Goal: Task Accomplishment & Management: Complete application form

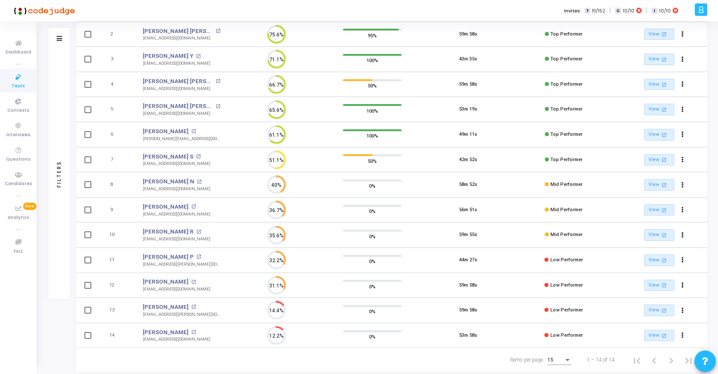
scroll to position [150, 0]
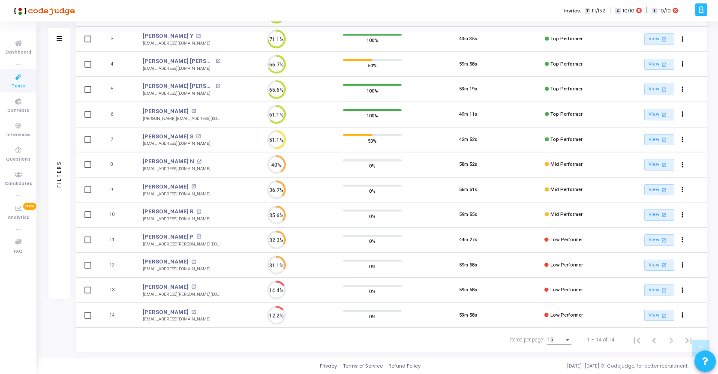
click at [564, 340] on div "Items per page:" at bounding box center [567, 340] width 8 height 7
click at [557, 318] on span "25" at bounding box center [560, 319] width 24 height 15
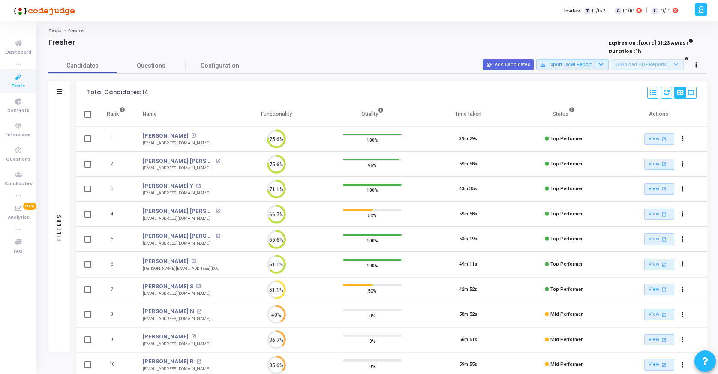
click at [14, 79] on icon at bounding box center [18, 77] width 18 height 11
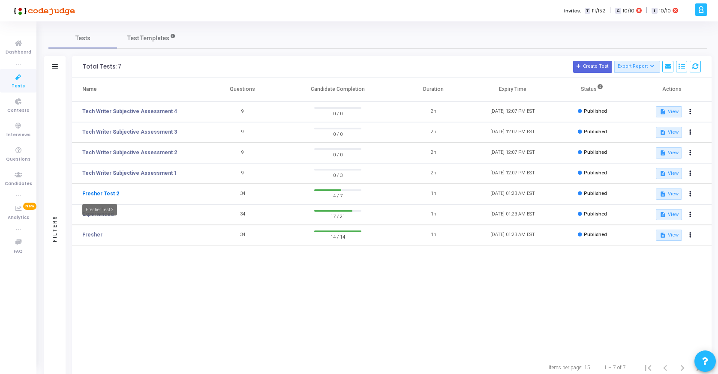
click at [103, 195] on link "Fresher Test 2" at bounding box center [100, 194] width 37 height 8
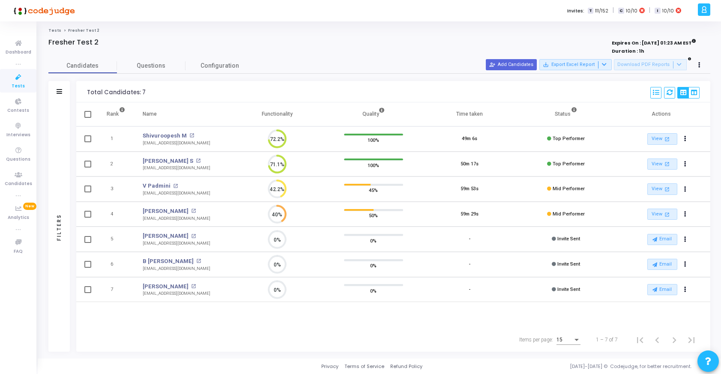
click at [208, 273] on td "B [PERSON_NAME] open_in_new [EMAIL_ADDRESS][DOMAIN_NAME]" at bounding box center [181, 264] width 95 height 25
click at [685, 262] on icon "Actions" at bounding box center [685, 264] width 2 height 4
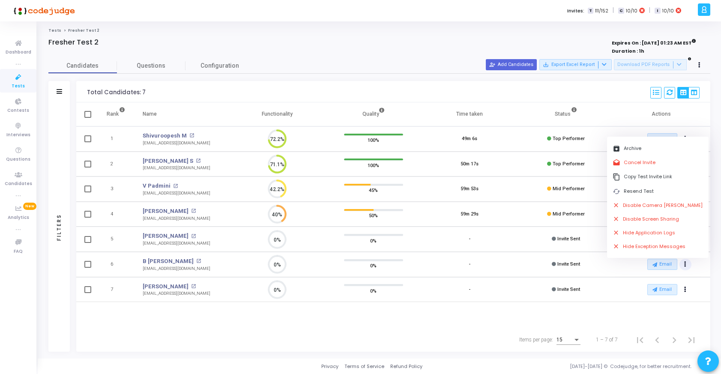
click at [613, 314] on div "Rank Name Functionality Quality Time taken Status Actions 1 Shivuroopesh M open…" at bounding box center [393, 214] width 634 height 225
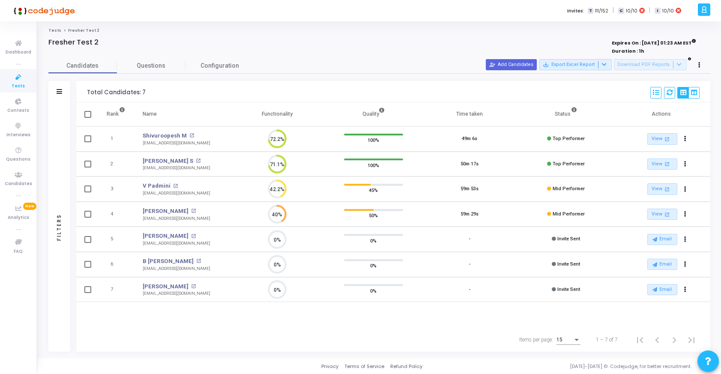
click at [16, 78] on icon at bounding box center [18, 77] width 18 height 11
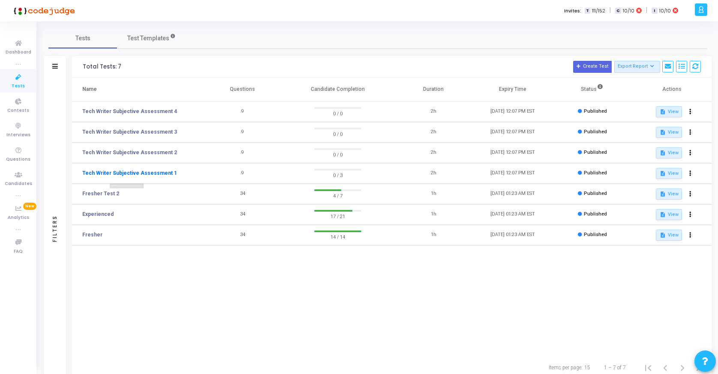
click at [136, 171] on link "Tech Writer Subjective Assessment 1" at bounding box center [129, 173] width 95 height 8
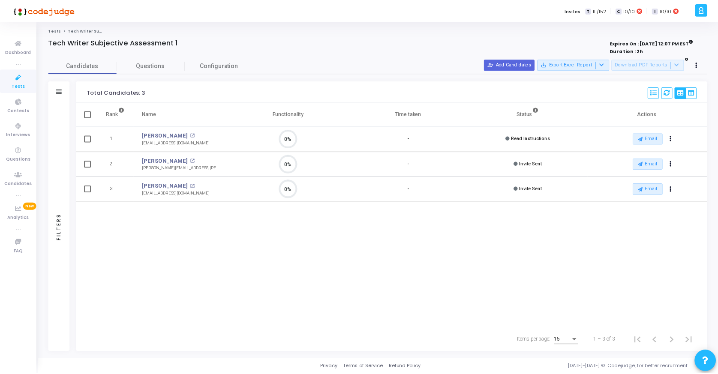
scroll to position [18, 22]
click at [15, 78] on icon at bounding box center [18, 77] width 18 height 11
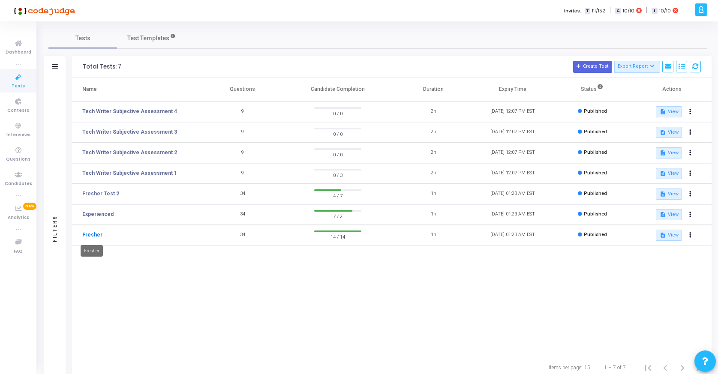
click at [91, 234] on link "Fresher" at bounding box center [92, 235] width 20 height 8
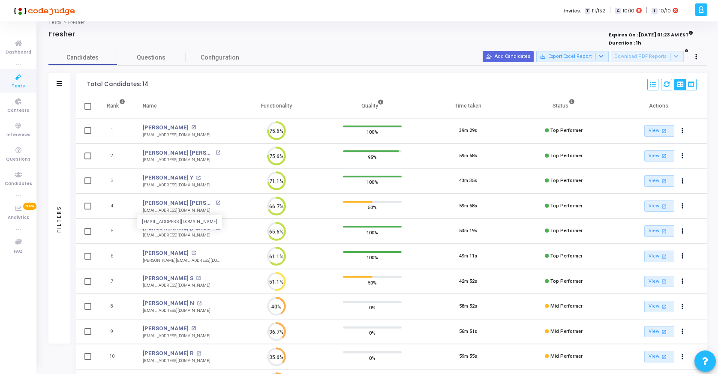
scroll to position [10, 0]
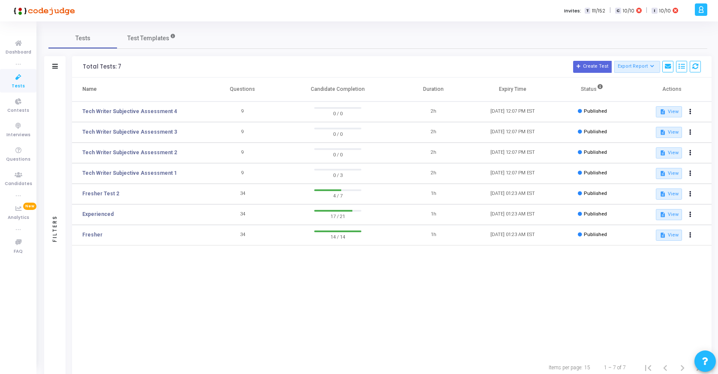
click at [99, 189] on td "Fresher Test 2" at bounding box center [137, 194] width 131 height 21
click at [99, 192] on link "Fresher Test 2" at bounding box center [100, 194] width 37 height 8
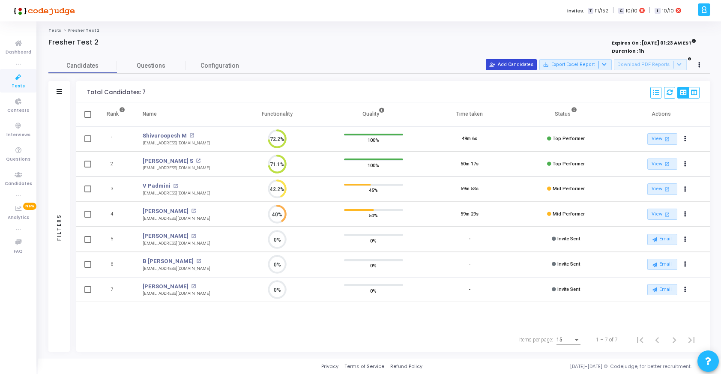
click at [527, 62] on button "person_add_alt Add Candidates" at bounding box center [511, 64] width 51 height 11
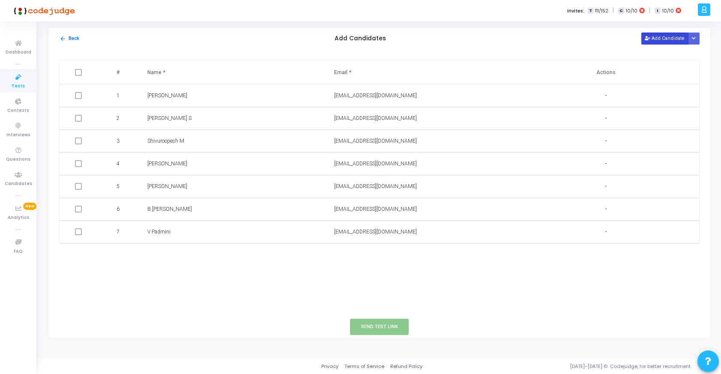
click at [665, 37] on button "Add Candidate" at bounding box center [664, 39] width 47 height 12
click at [175, 252] on input "text" at bounding box center [205, 255] width 117 height 14
type input "Rani K"
click at [345, 255] on input "text" at bounding box center [392, 255] width 117 height 14
paste input "[DOMAIN_NAME][EMAIL_ADDRESS][DOMAIN_NAME]"
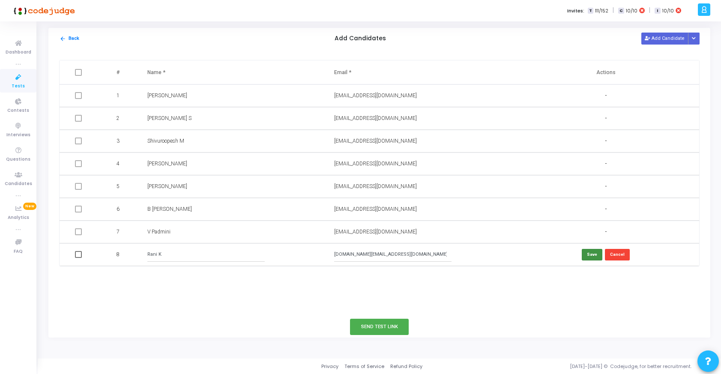
type input "[DOMAIN_NAME][EMAIL_ADDRESS][DOMAIN_NAME]"
click at [591, 252] on button "Save" at bounding box center [592, 255] width 21 height 12
click at [662, 36] on button "Add Candidate" at bounding box center [664, 39] width 47 height 12
click at [188, 280] on input "text" at bounding box center [205, 277] width 117 height 14
click at [367, 274] on input "text" at bounding box center [392, 277] width 117 height 14
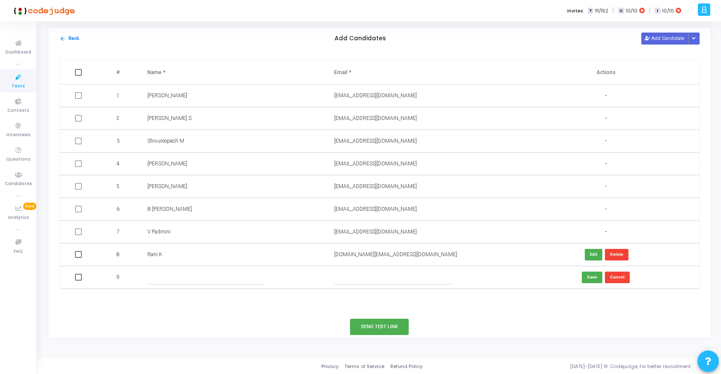
paste input "[EMAIL_ADDRESS][DOMAIN_NAME]"
type input "[EMAIL_ADDRESS][DOMAIN_NAME]"
click at [216, 279] on input "text" at bounding box center [205, 277] width 117 height 14
type input "Mahimuda"
click at [595, 278] on button "Save" at bounding box center [592, 278] width 21 height 12
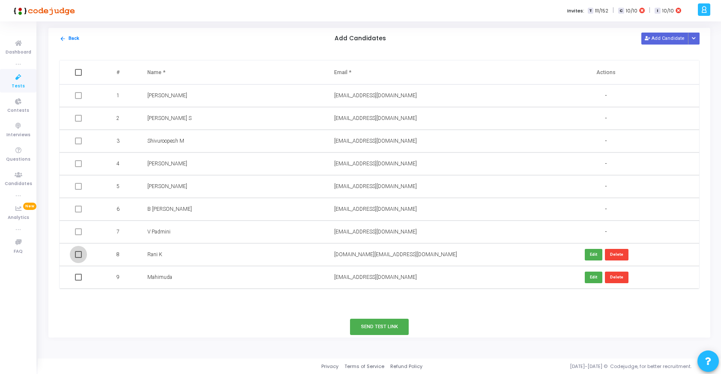
click at [77, 255] on span at bounding box center [78, 254] width 7 height 7
click at [78, 258] on input "checkbox" at bounding box center [78, 258] width 0 height 0
checkbox input "true"
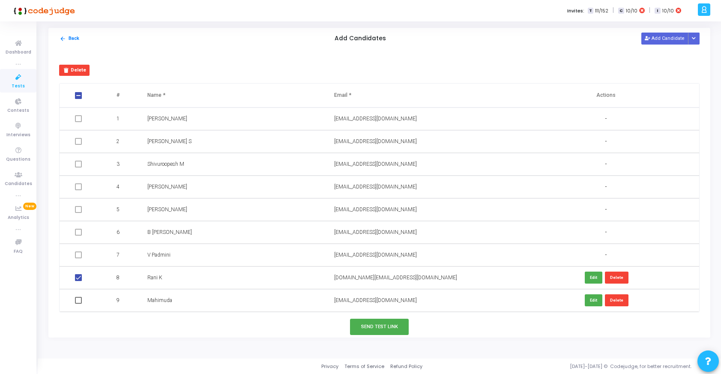
click at [80, 301] on span at bounding box center [78, 300] width 7 height 7
click at [78, 304] on input "checkbox" at bounding box center [78, 304] width 0 height 0
checkbox input "true"
click at [376, 331] on button "Send Test Link" at bounding box center [379, 327] width 59 height 16
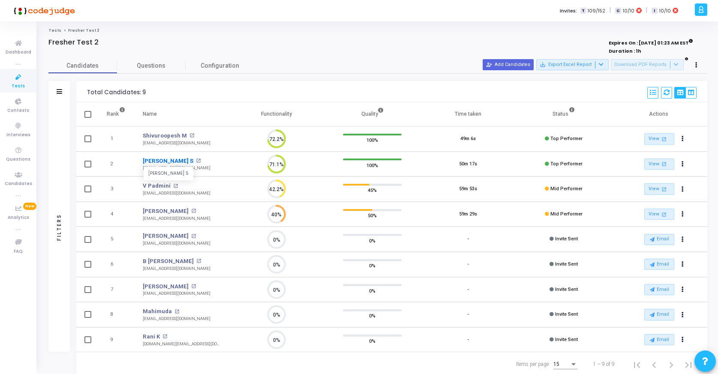
scroll to position [24, 0]
